Goal: Go to known website: Access a specific website the user already knows

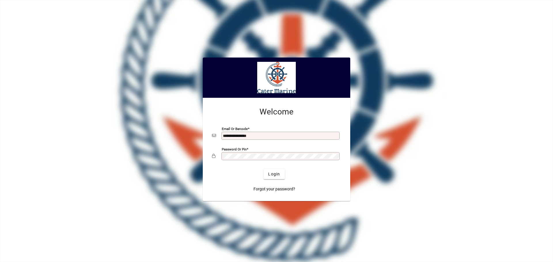
type input "**********"
click at [264, 169] on button "Login" at bounding box center [274, 174] width 21 height 10
